Goal: Information Seeking & Learning: Learn about a topic

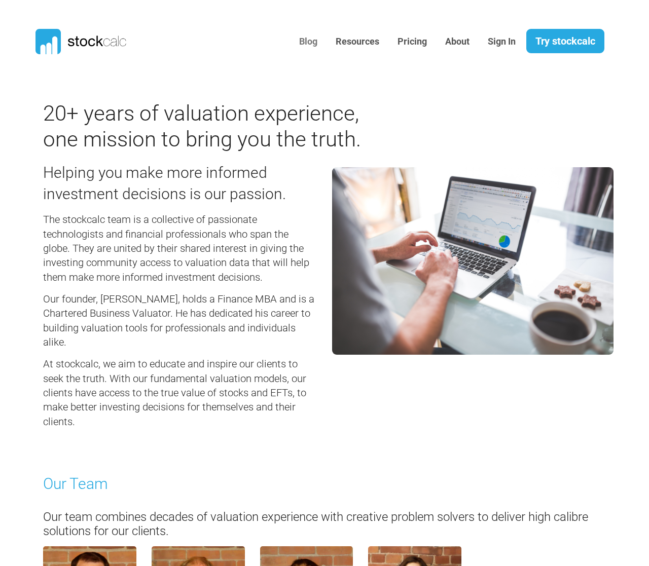
click at [309, 43] on link "Blog" at bounding box center [308, 41] width 33 height 25
click at [417, 42] on link "Pricing" at bounding box center [412, 41] width 45 height 25
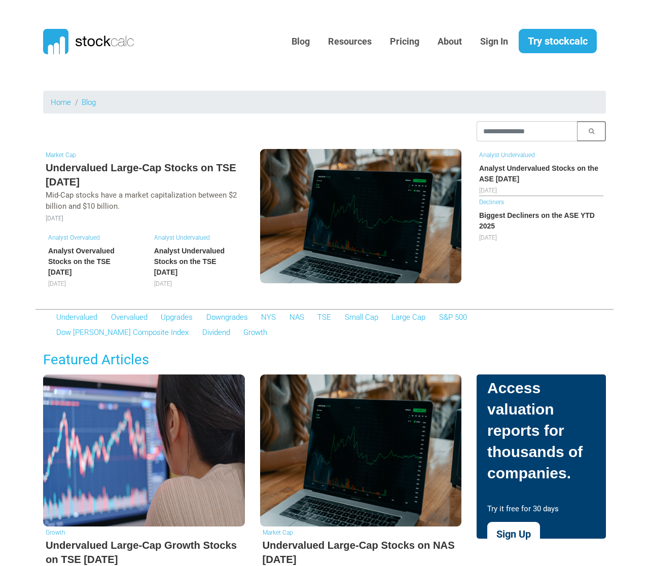
click at [501, 129] on input "text" at bounding box center [527, 131] width 100 height 20
type input "**********"
